Goal: Transaction & Acquisition: Purchase product/service

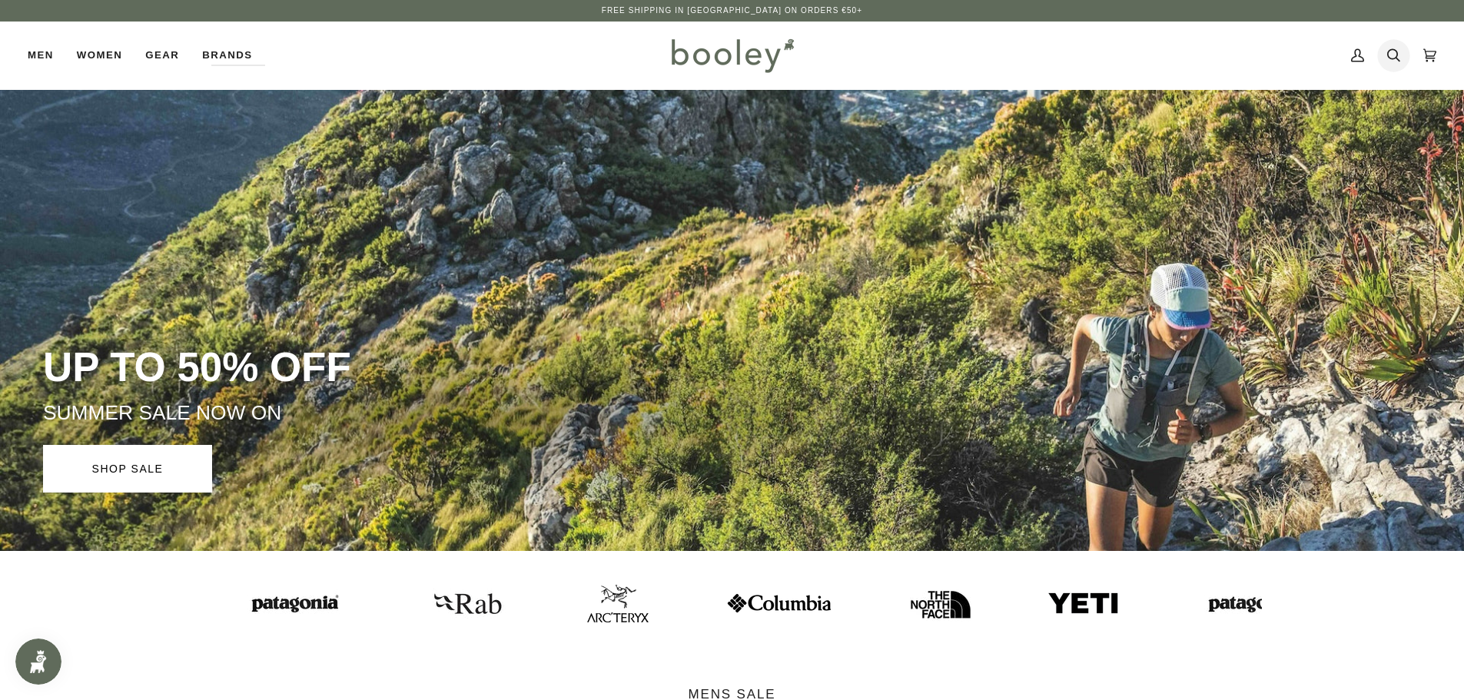
click at [1381, 55] on link "Search" at bounding box center [1394, 56] width 36 height 68
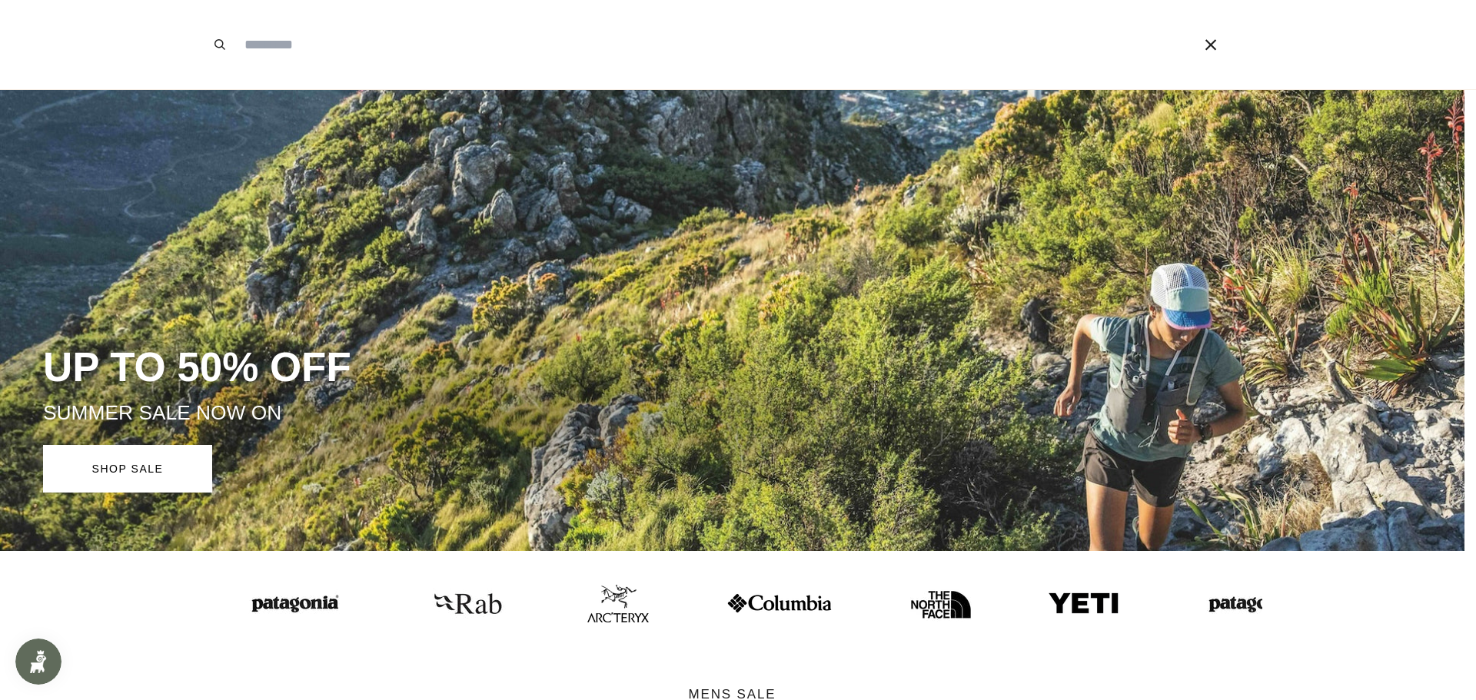
click at [908, 86] on input "Search our store" at bounding box center [696, 44] width 918 height 89
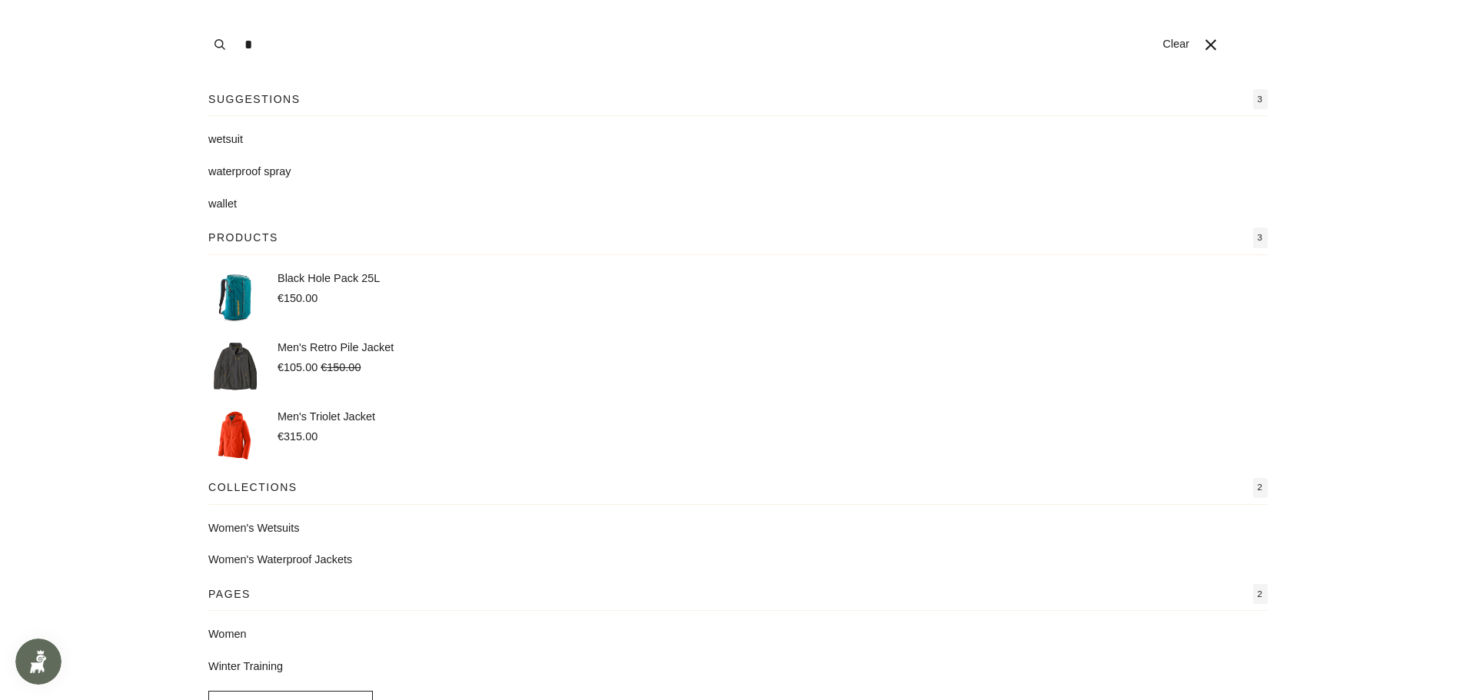
type input "****"
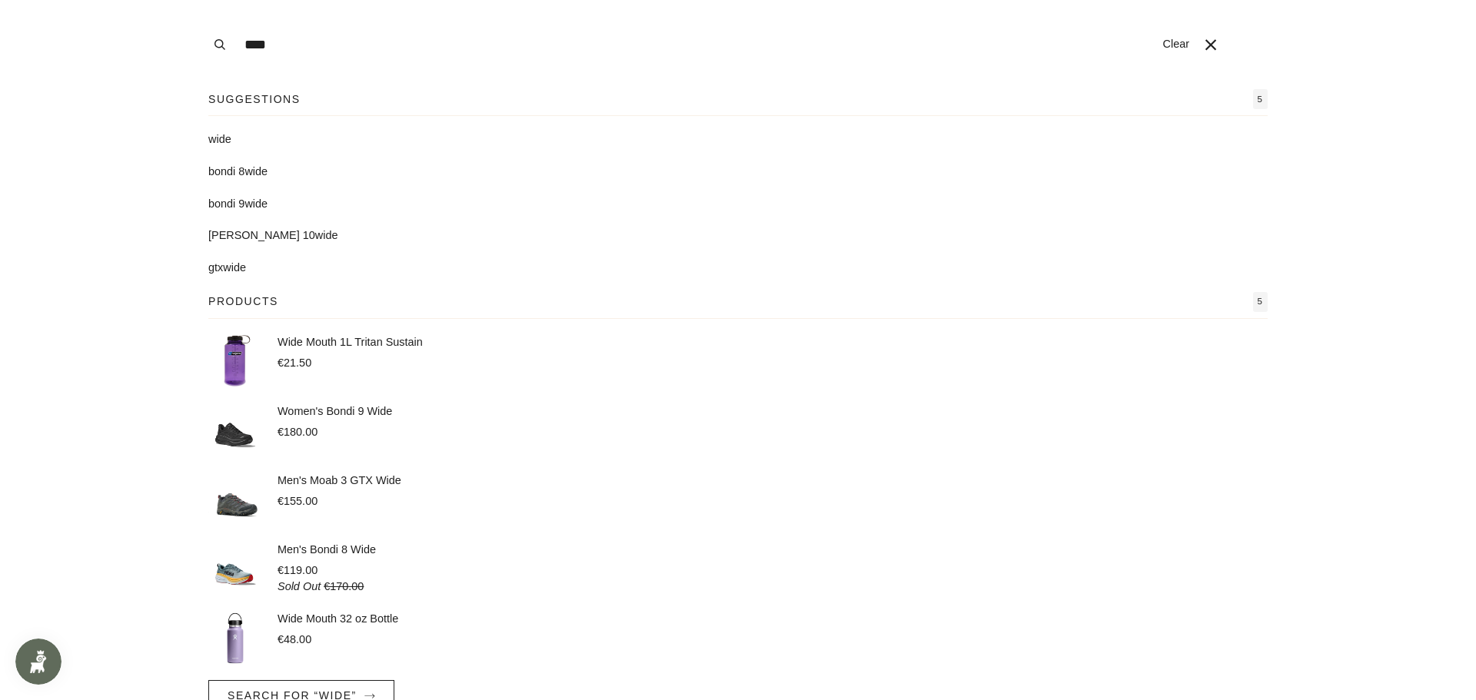
scroll to position [35, 0]
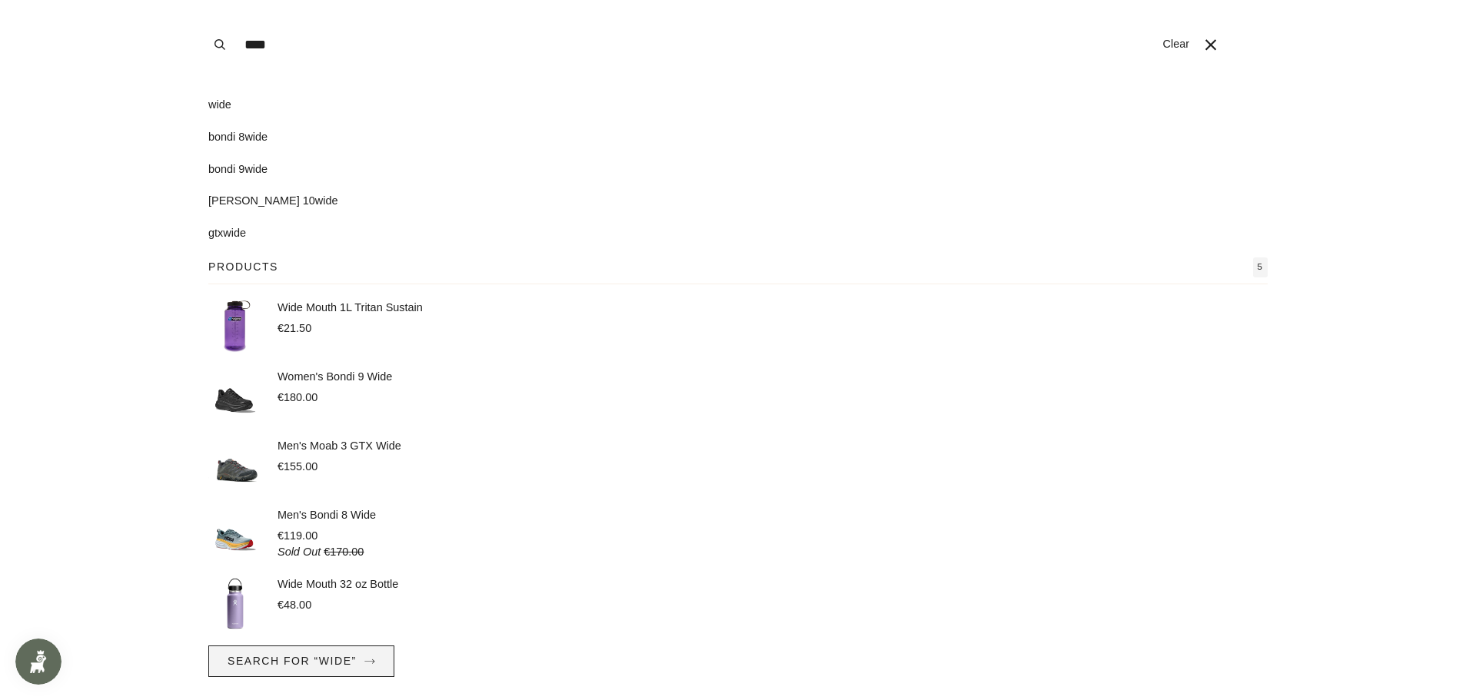
click at [347, 664] on span "Search for “wide”" at bounding box center [291, 661] width 129 height 12
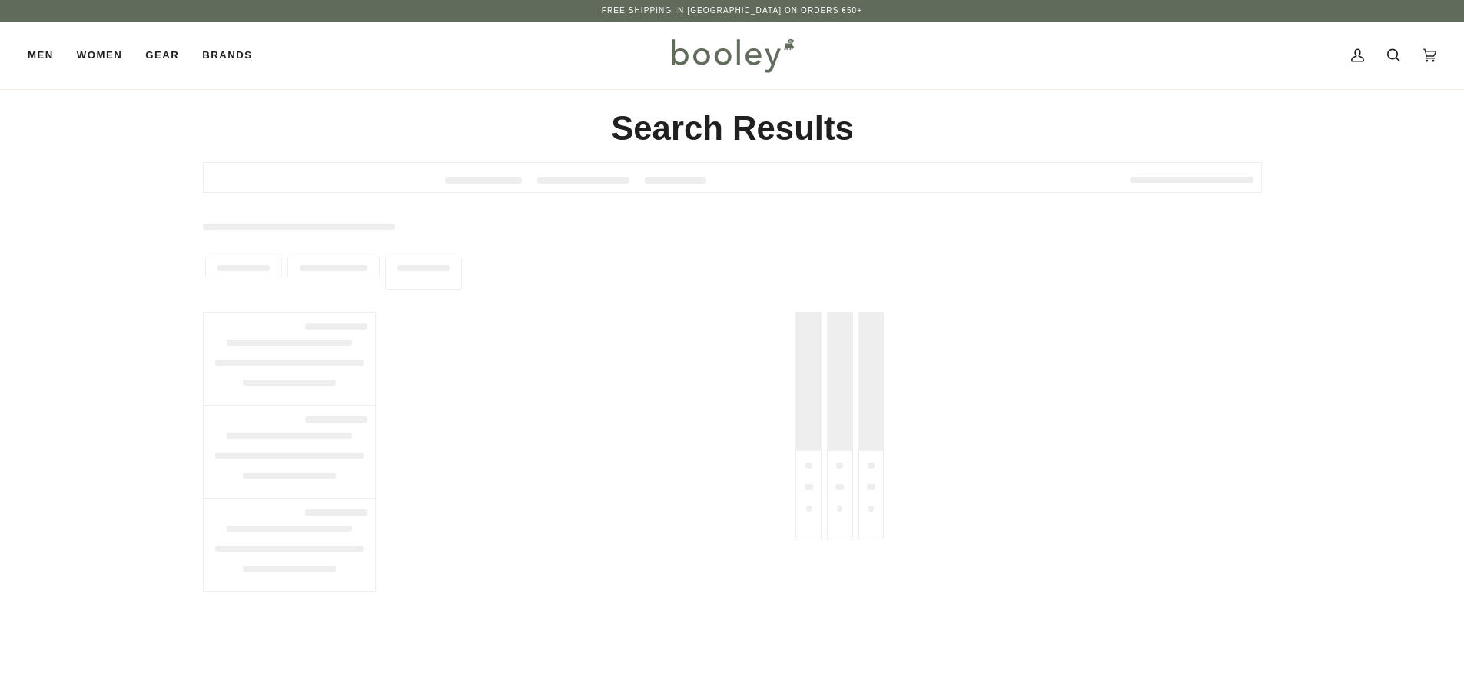
type input "****"
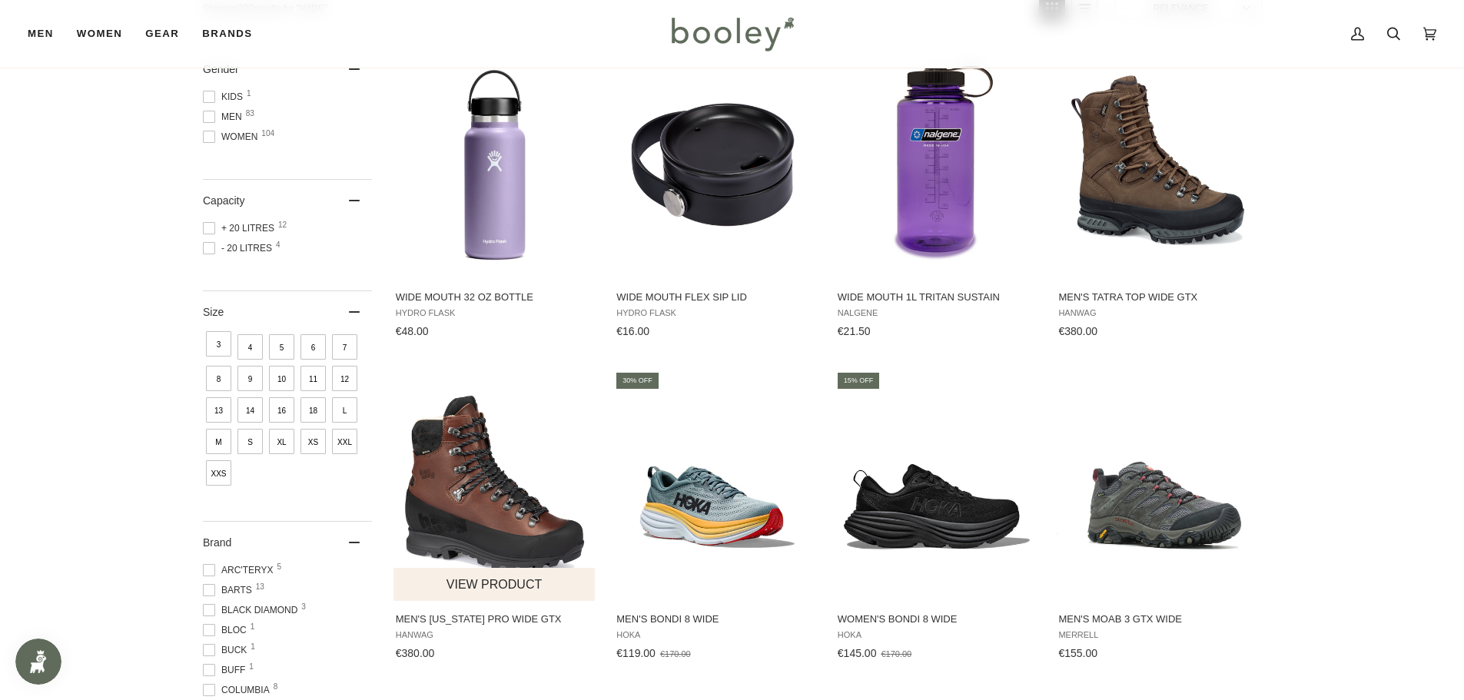
scroll to position [231, 0]
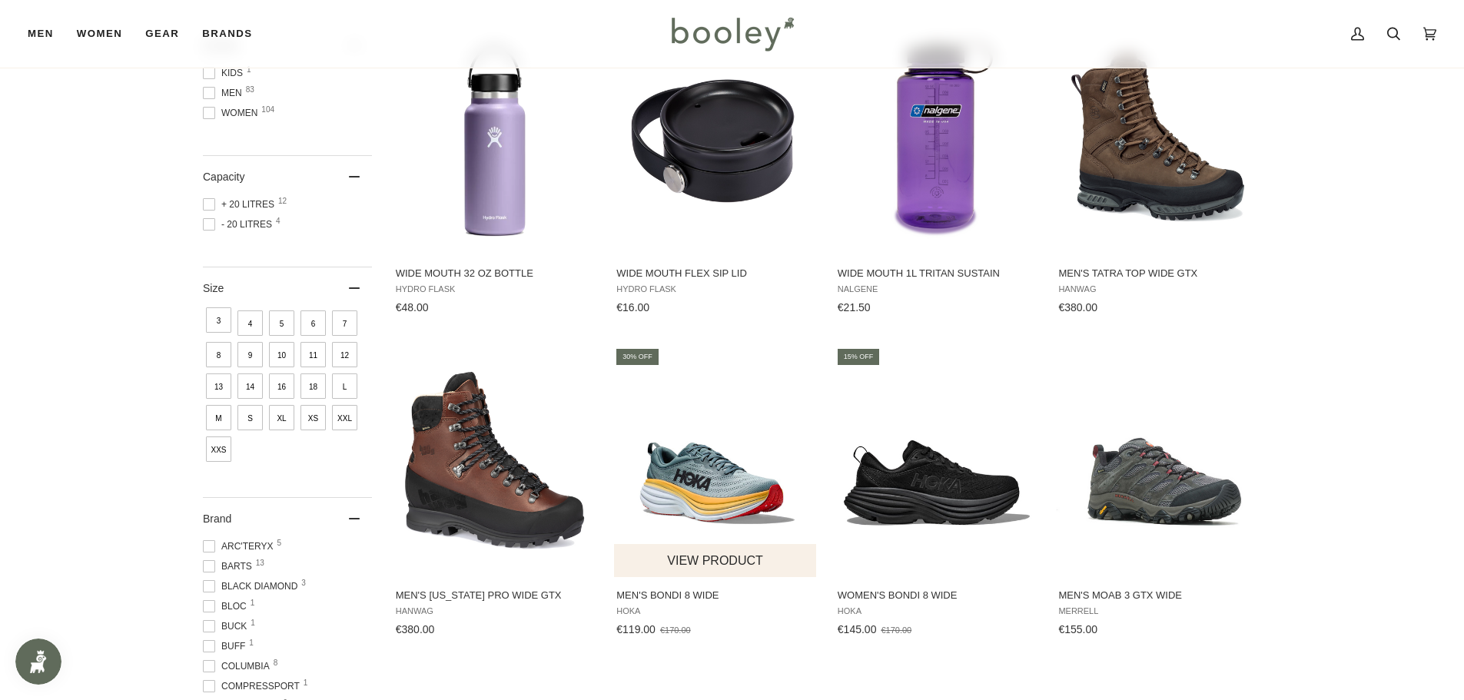
click at [729, 465] on img "Men's Bondi 8 Wide" at bounding box center [716, 462] width 204 height 204
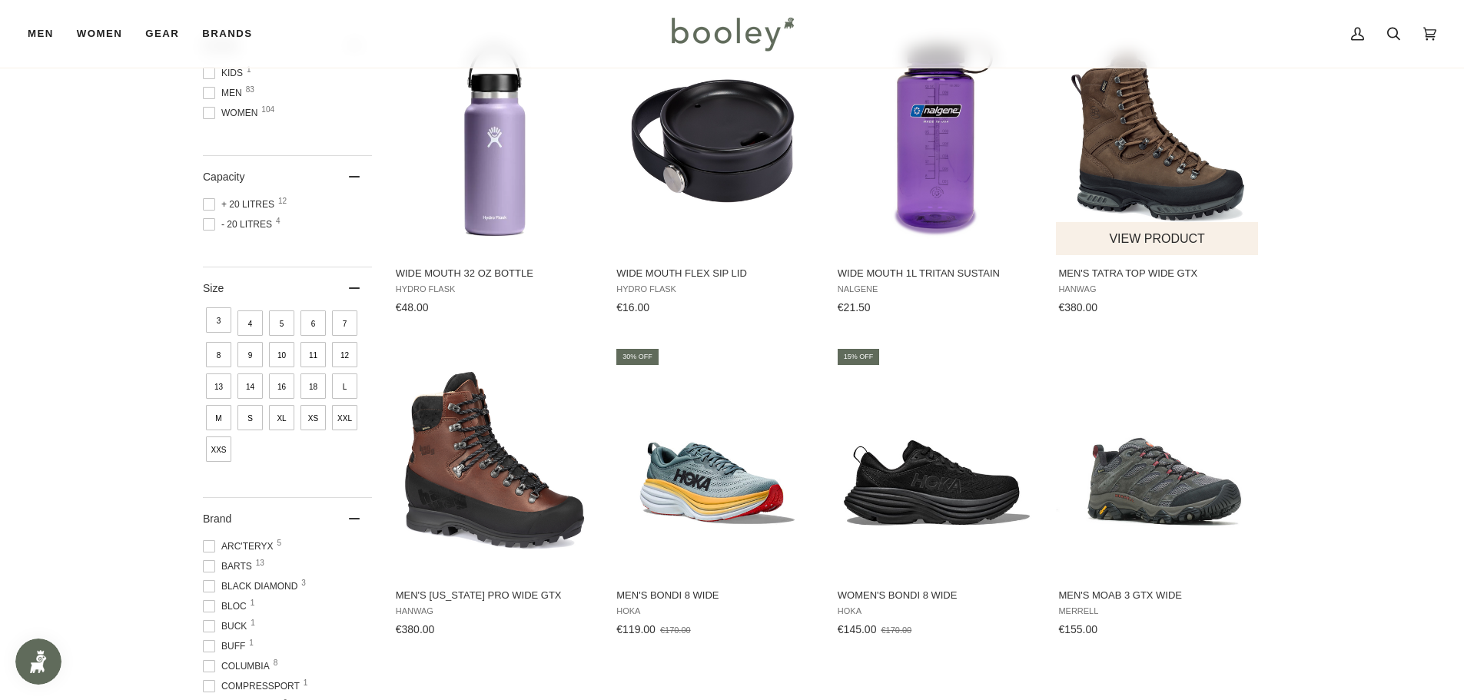
click at [1128, 183] on img "Men's Tatra Top Wide GTX" at bounding box center [1158, 140] width 204 height 204
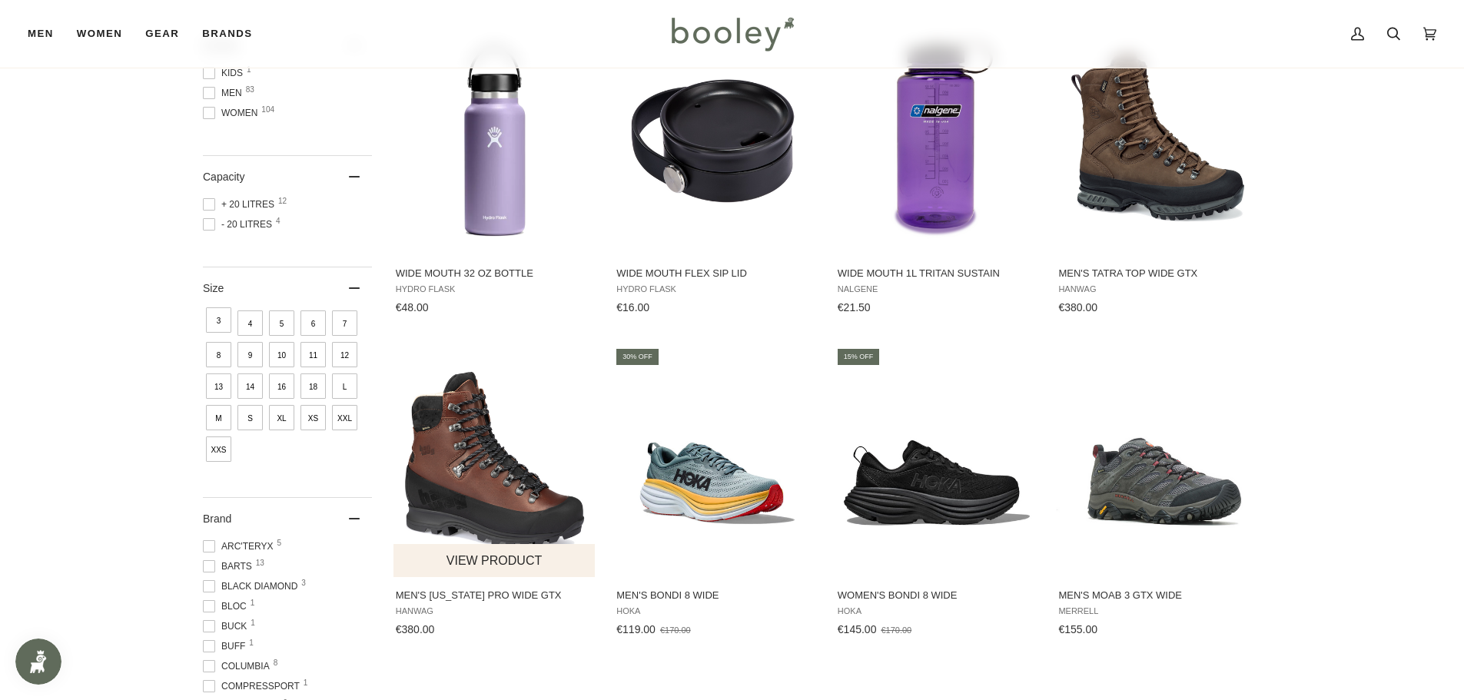
click at [485, 516] on img "Men's Alaska Pro Wide GTX" at bounding box center [495, 462] width 204 height 204
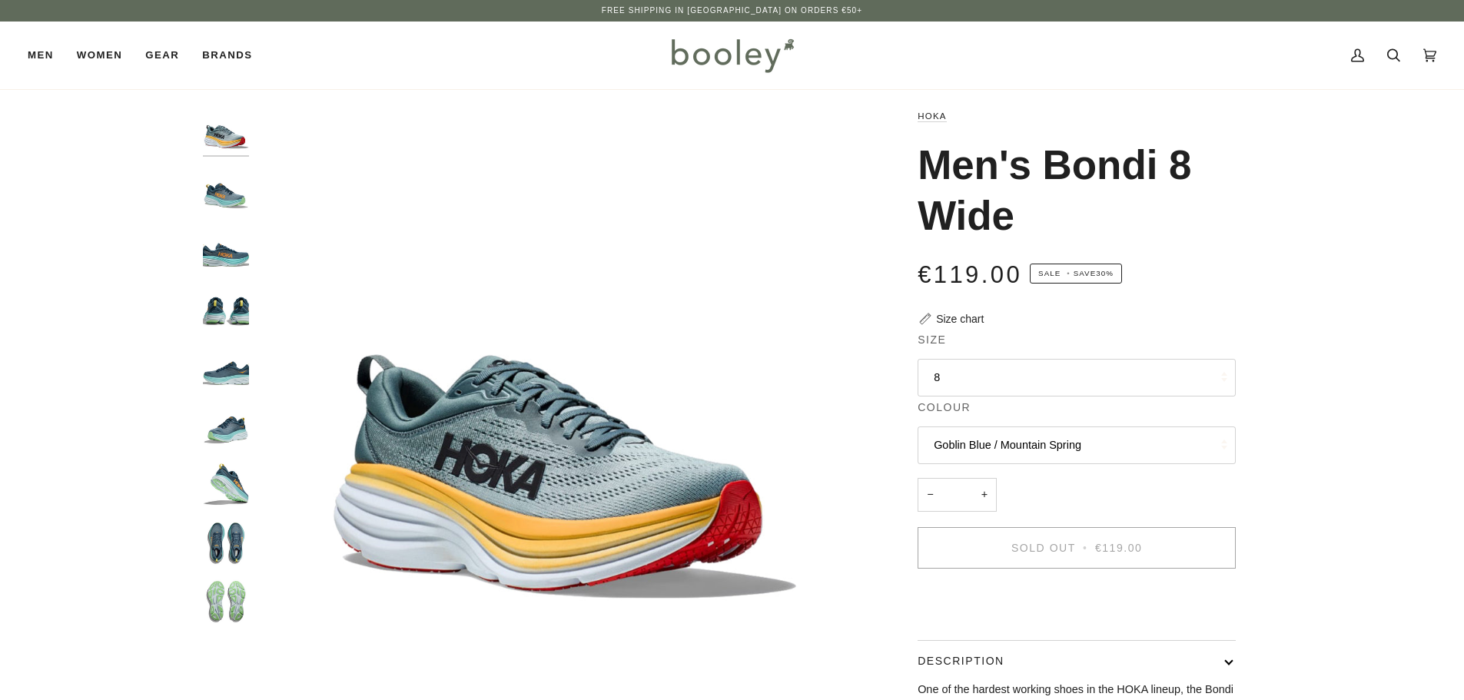
click at [987, 377] on button "8" at bounding box center [1077, 378] width 318 height 38
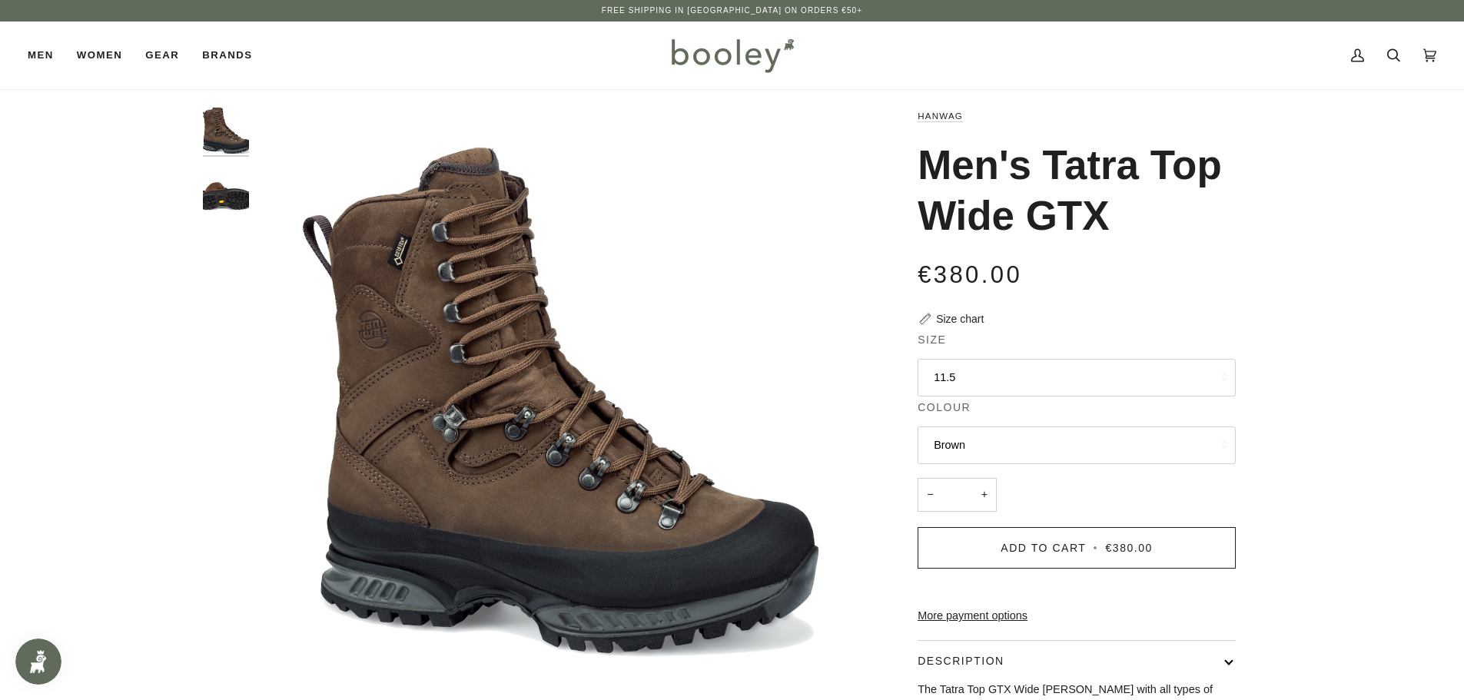
drag, startPoint x: 925, startPoint y: 166, endPoint x: 1102, endPoint y: 201, distance: 180.9
click at [1102, 201] on h1 "Men's Tatra Top Wide GTX" at bounding box center [1071, 190] width 307 height 101
click at [944, 373] on button "11.5" at bounding box center [1077, 378] width 318 height 38
click at [839, 319] on img "Hanwag Men's Tatra Top Wide GTX Brown - Booley Galway" at bounding box center [561, 412] width 608 height 608
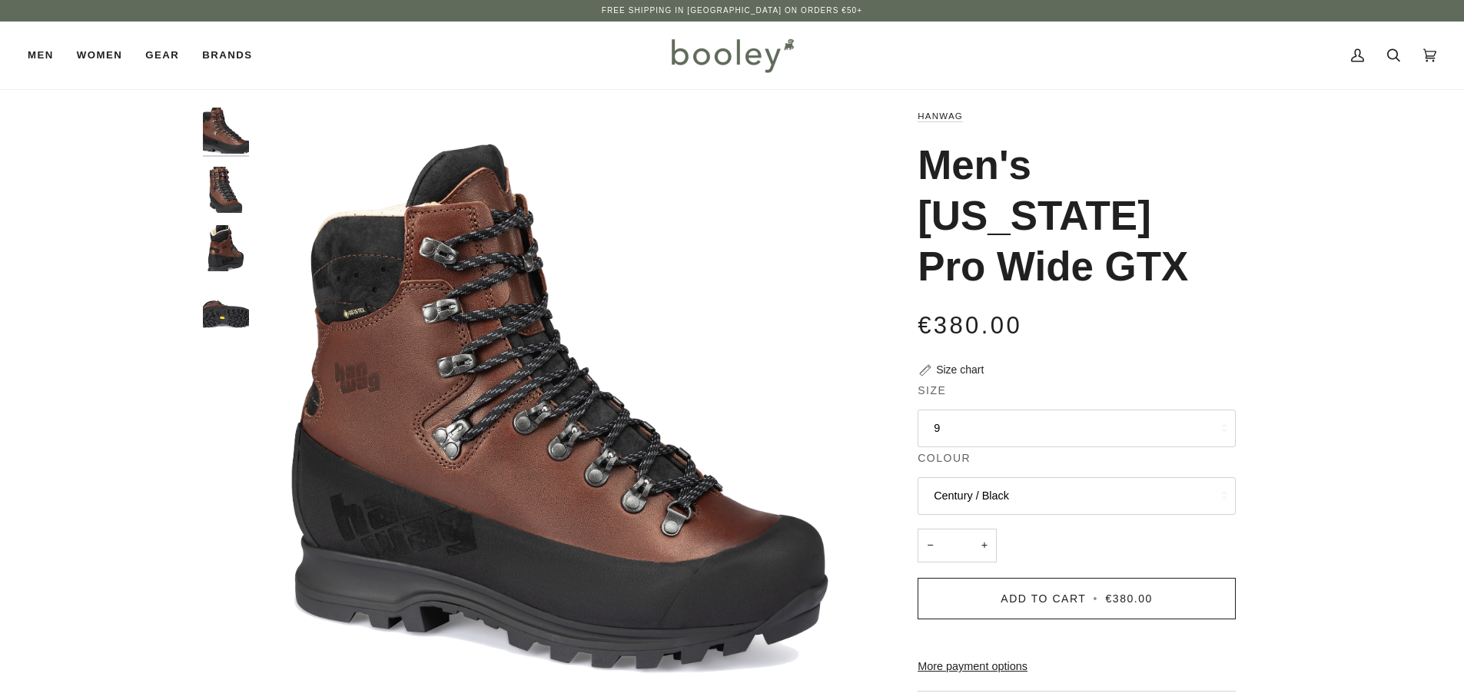
click at [1044, 410] on button "9" at bounding box center [1077, 429] width 318 height 38
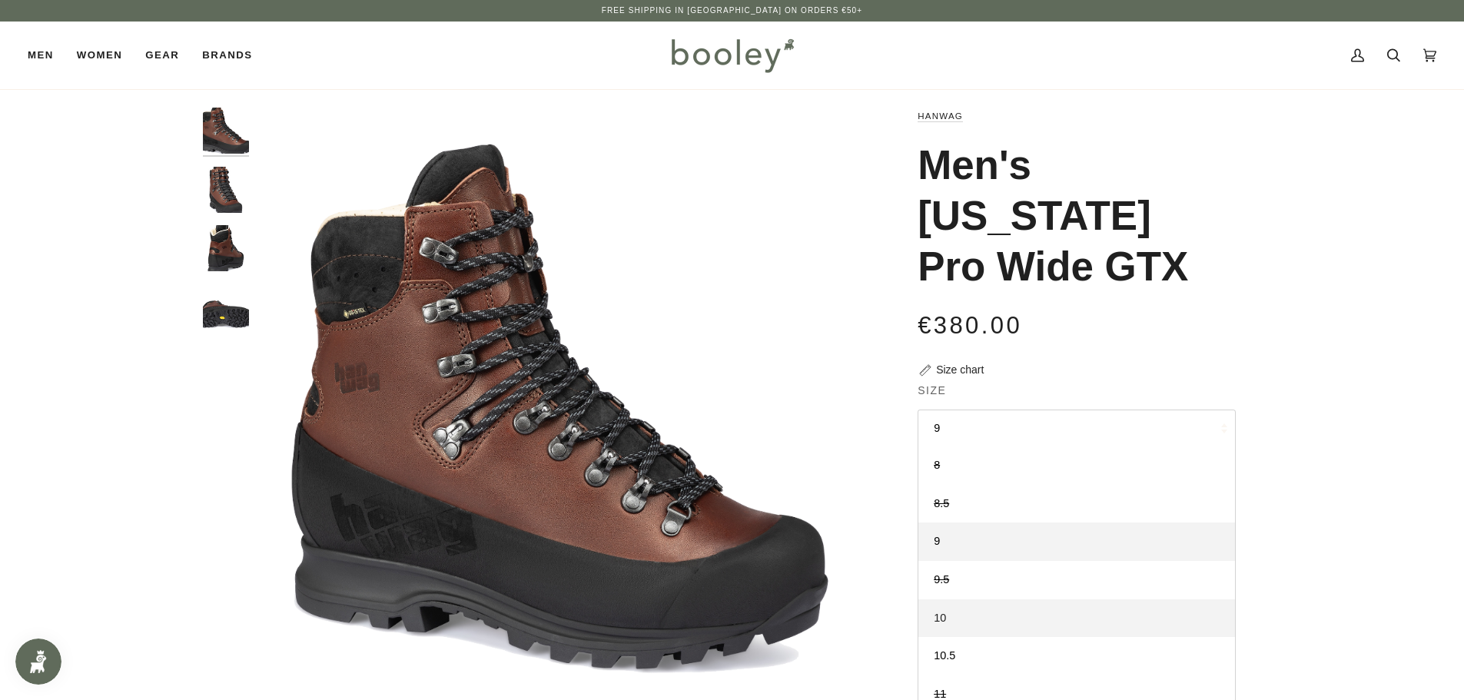
click at [983, 599] on link "10" at bounding box center [1076, 618] width 317 height 38
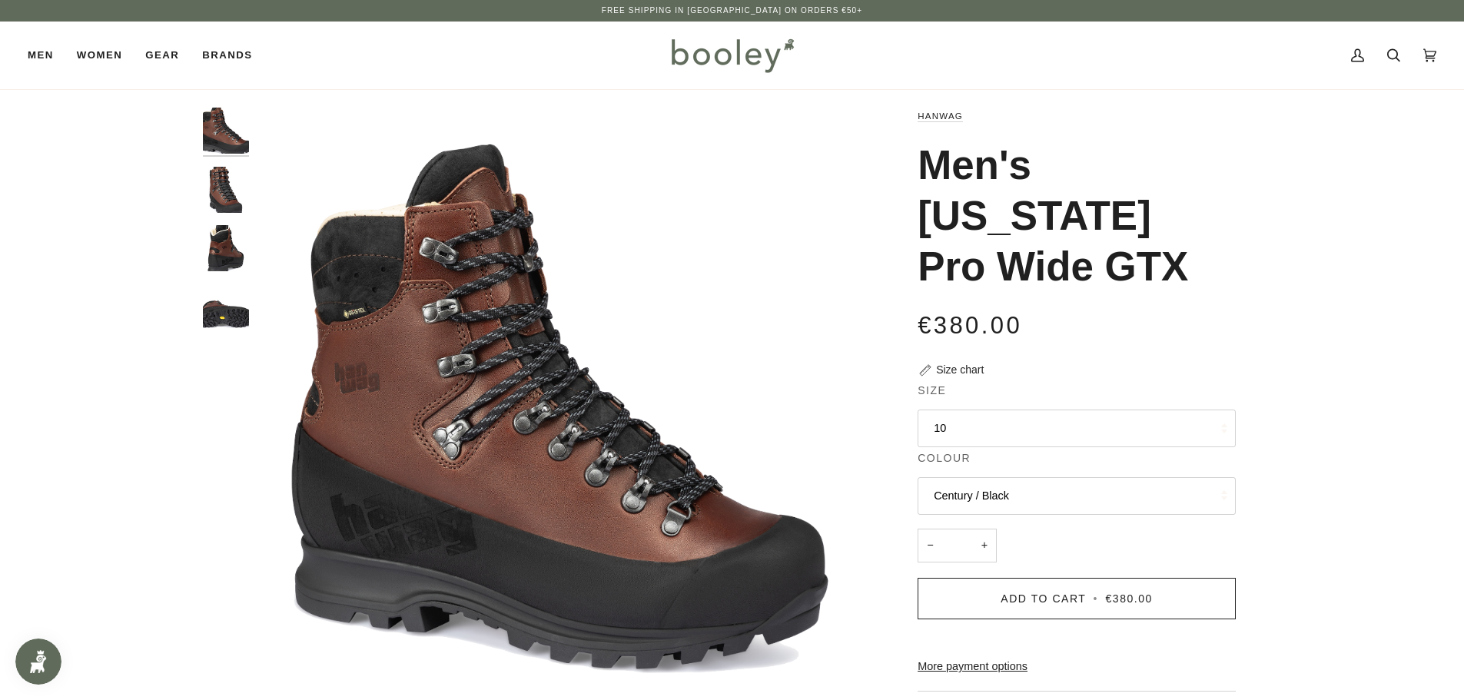
click at [217, 208] on img "Hanwag Men's Alaska Pro Wide GTX - Booley Galway" at bounding box center [226, 190] width 46 height 46
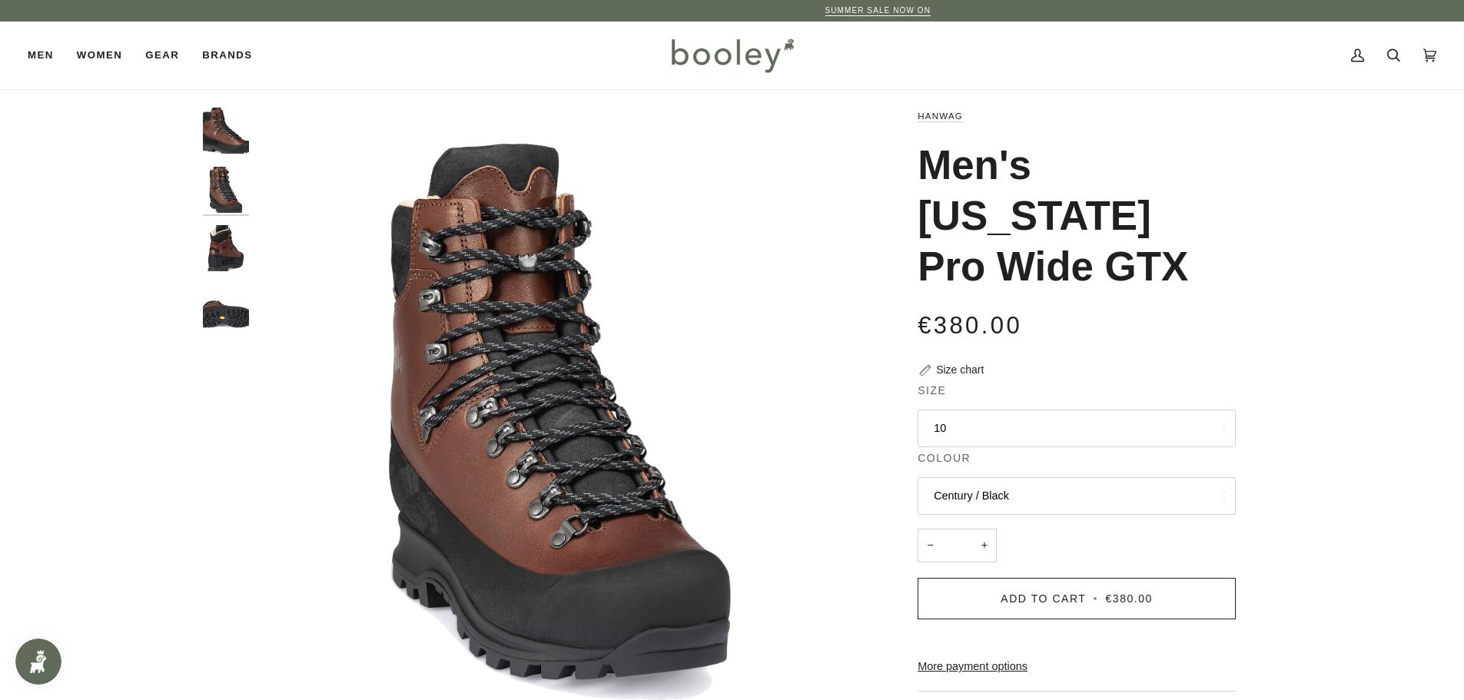
click at [221, 247] on img "Hanwag Men's Alaska Pro Wide GTX - Booley Galway" at bounding box center [226, 248] width 46 height 46
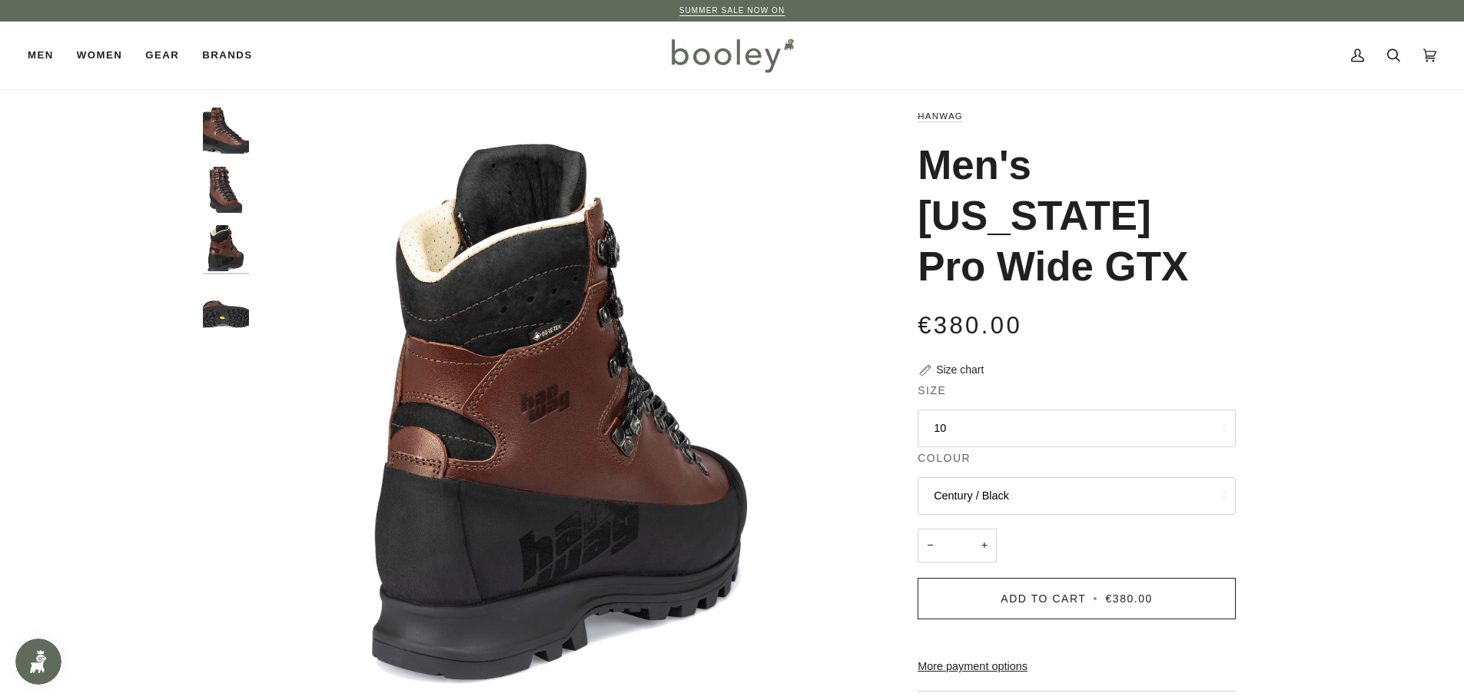
click at [219, 299] on img "Hanwag Men's Alaska Pro Wide GTX - Booley Galway" at bounding box center [226, 307] width 46 height 46
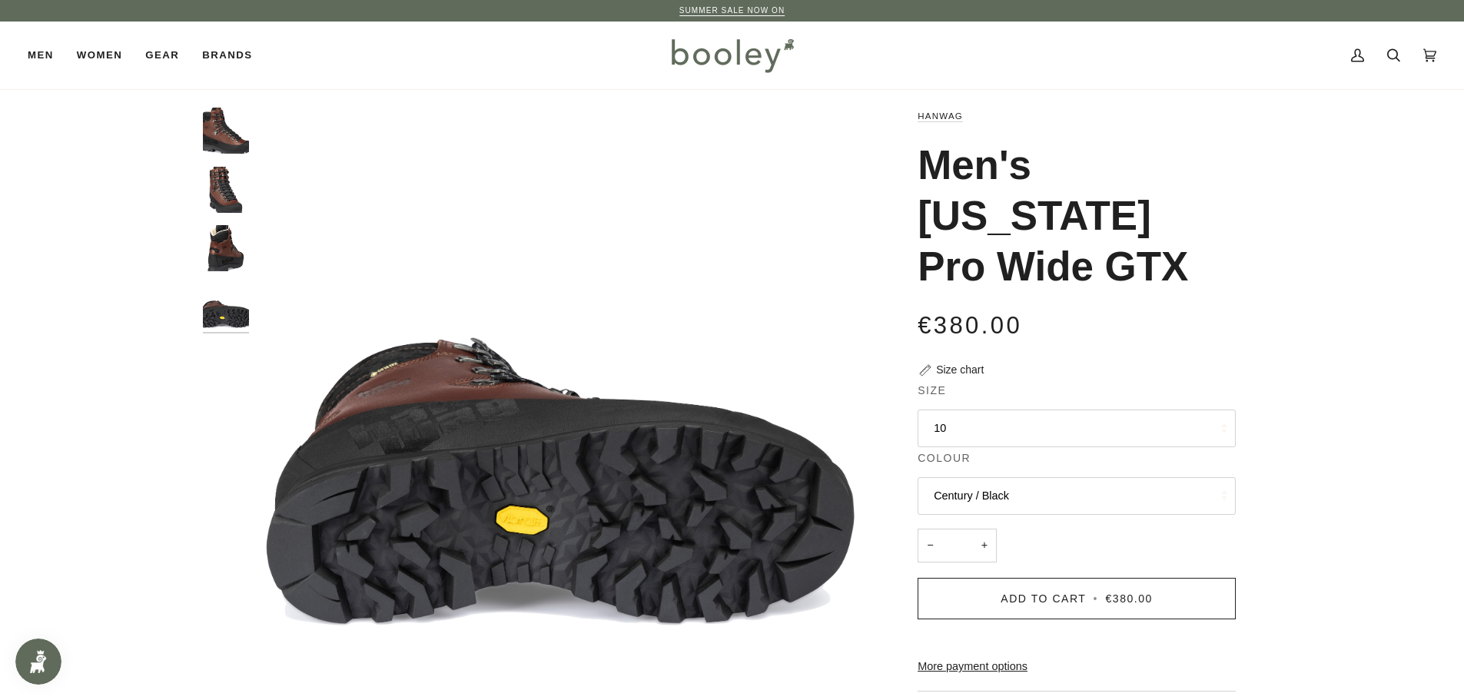
click at [234, 294] on img "Hanwag Men's Alaska Pro Wide GTX - Booley Galway" at bounding box center [226, 307] width 46 height 46
click at [234, 260] on img "Hanwag Men's Alaska Pro Wide GTX - Booley Galway" at bounding box center [226, 248] width 46 height 46
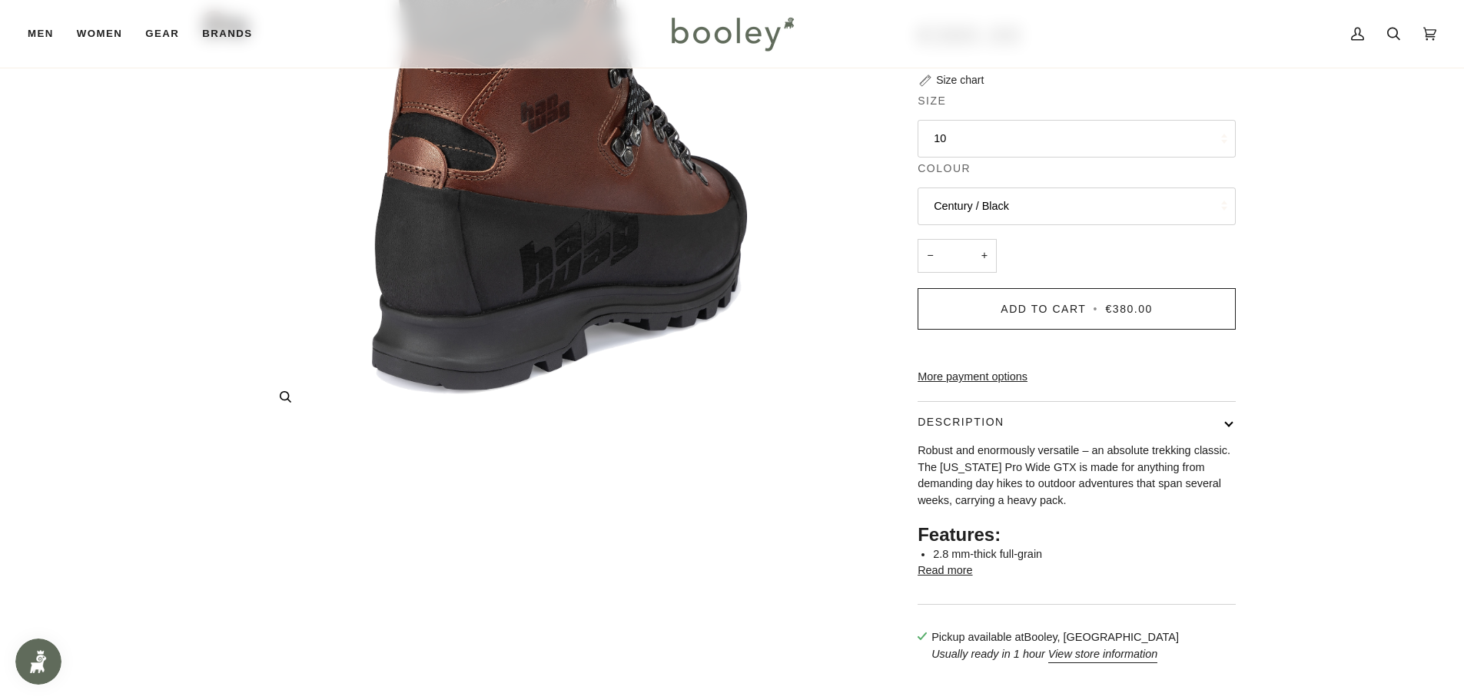
scroll to position [384, 0]
